Goal: Check status: Check status

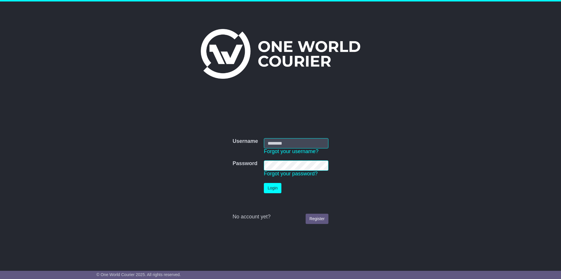
type input "**********"
click at [273, 184] on button "Login" at bounding box center [273, 188] width 18 height 10
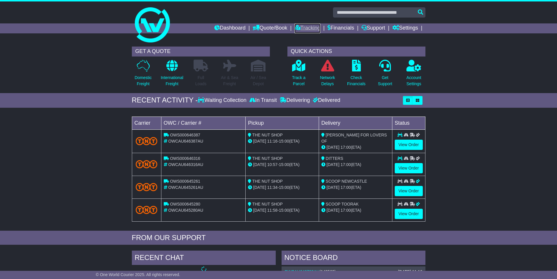
click at [295, 28] on link "Tracking" at bounding box center [307, 28] width 26 height 10
